Goal: Check status

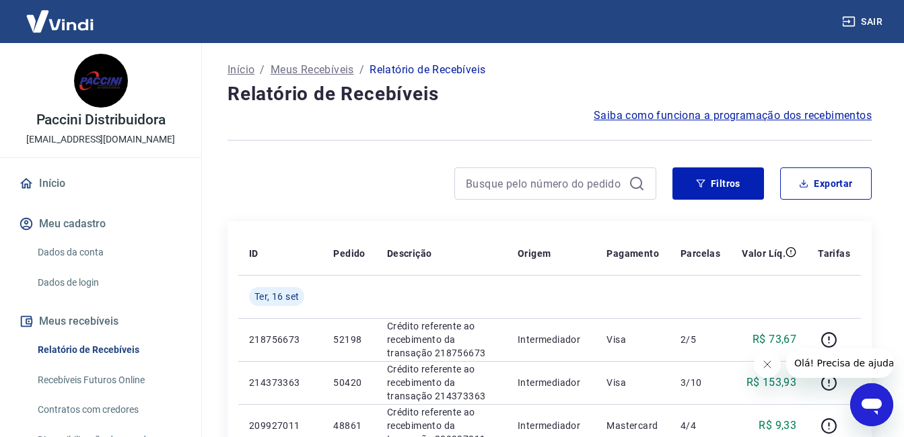
click at [766, 362] on icon "Fechar mensagem da empresa" at bounding box center [766, 364] width 11 height 11
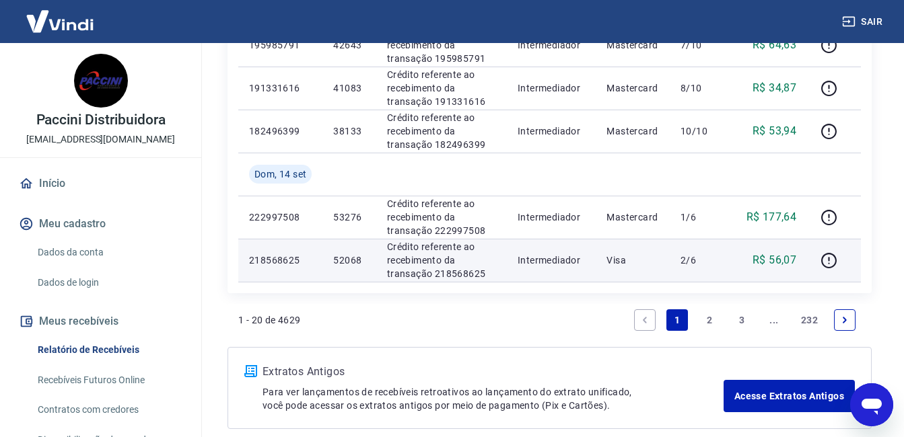
scroll to position [1009, 0]
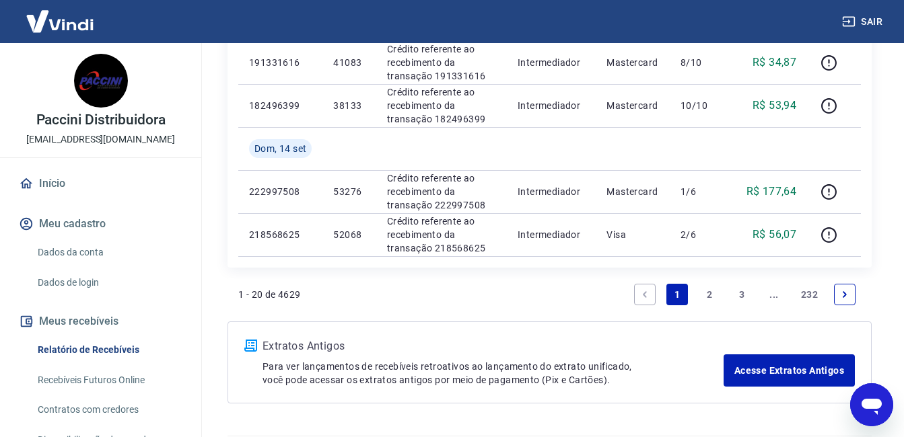
click at [708, 293] on link "2" at bounding box center [709, 295] width 22 height 22
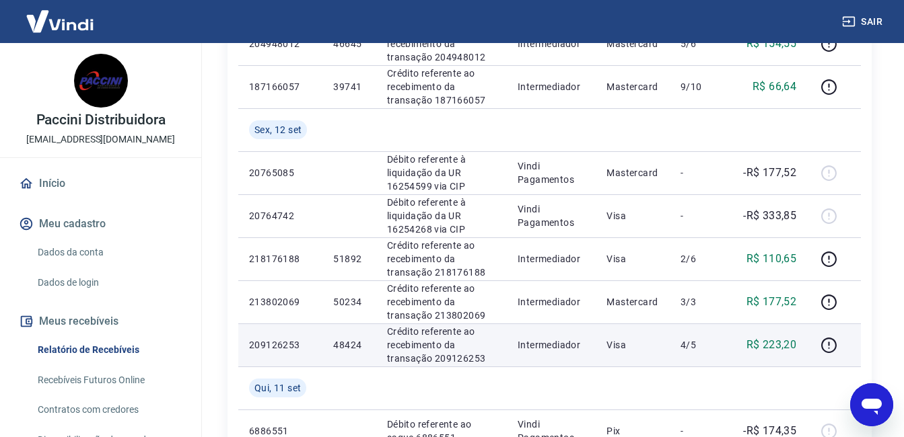
scroll to position [538, 0]
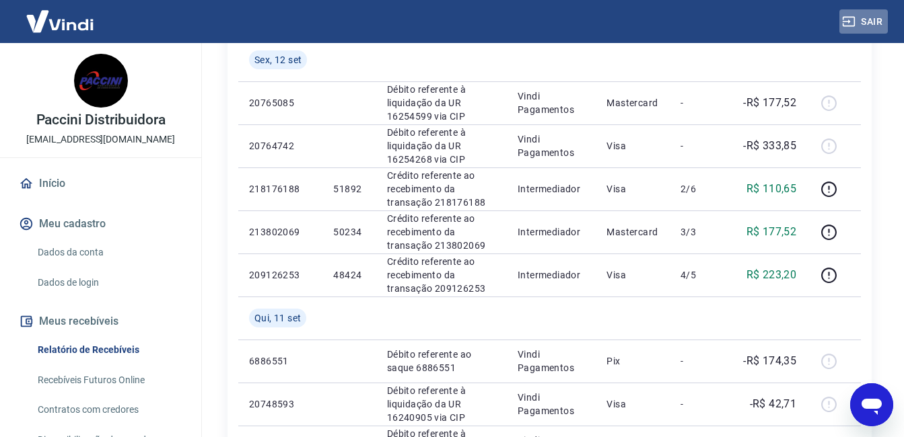
click at [868, 22] on button "Sair" at bounding box center [863, 21] width 48 height 25
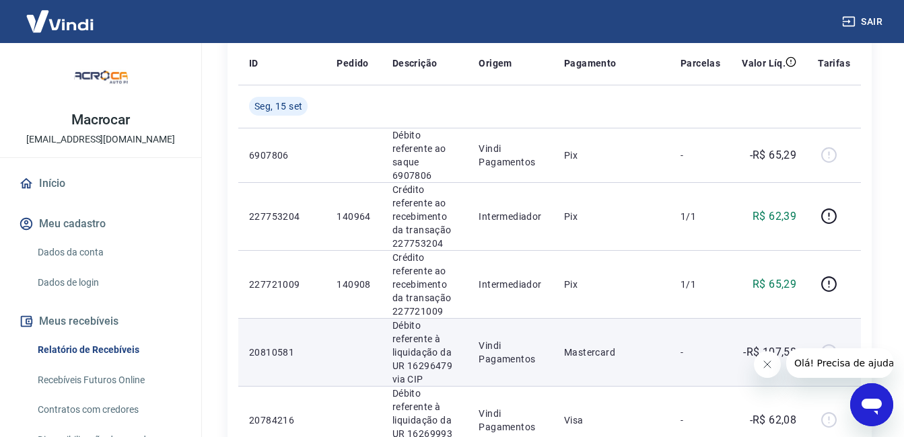
scroll to position [202, 0]
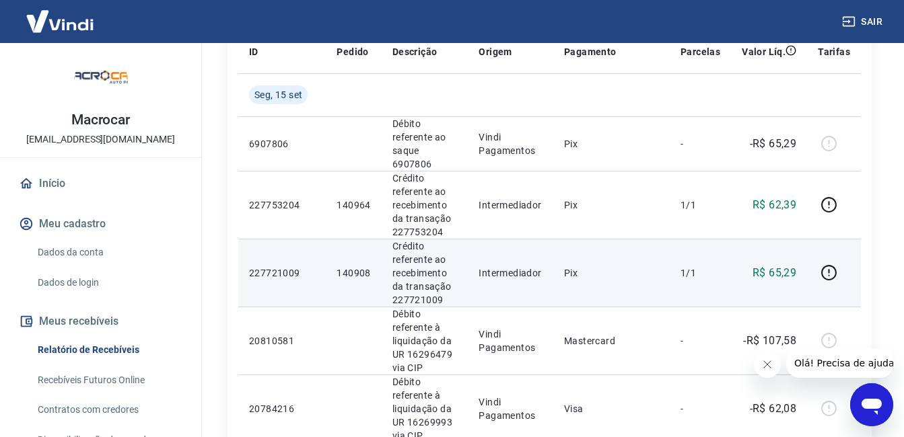
click at [346, 272] on p "140908" at bounding box center [353, 272] width 34 height 13
copy p "140908"
